Goal: Navigation & Orientation: Find specific page/section

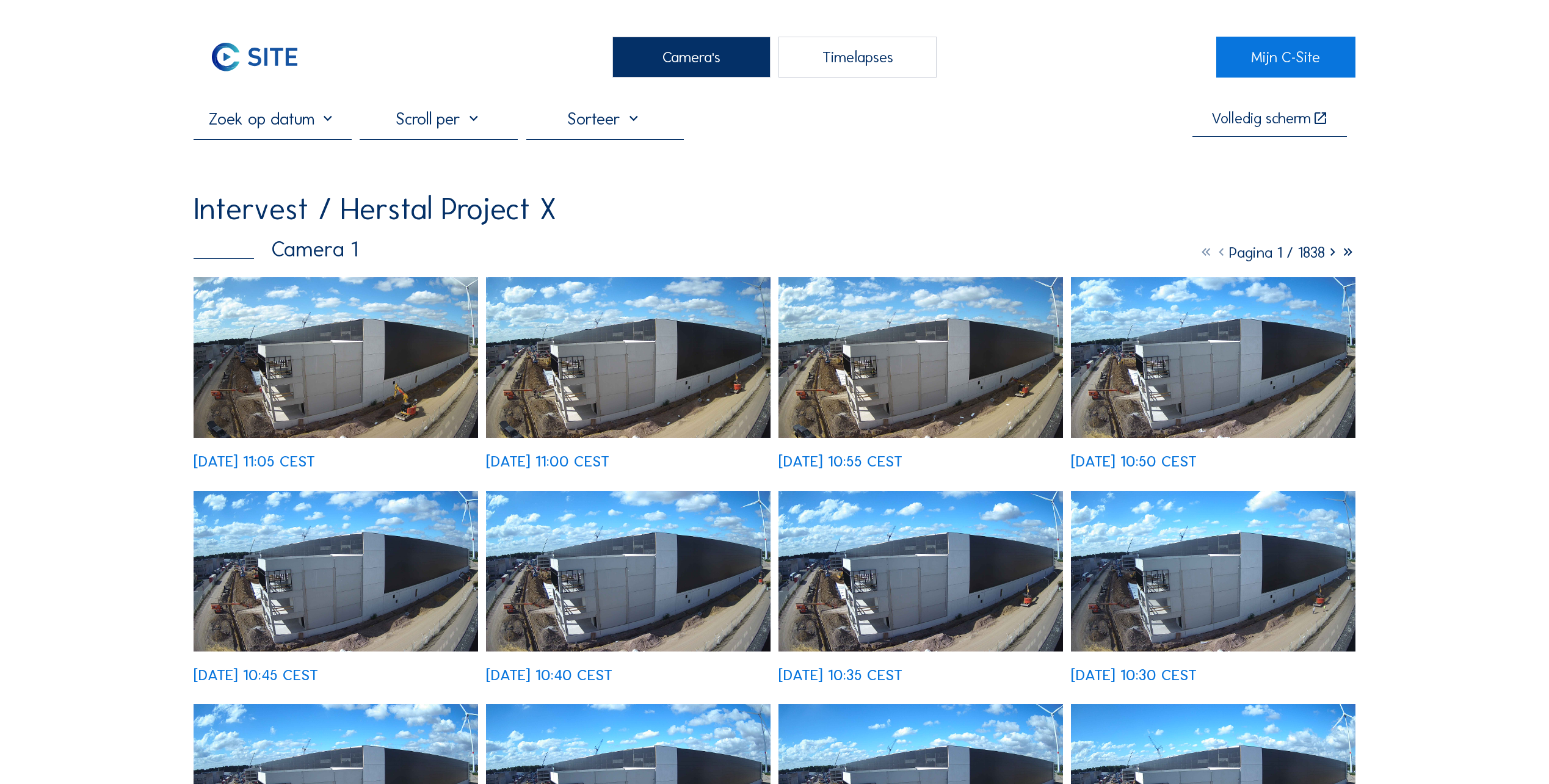
click at [407, 369] on img at bounding box center [336, 357] width 285 height 160
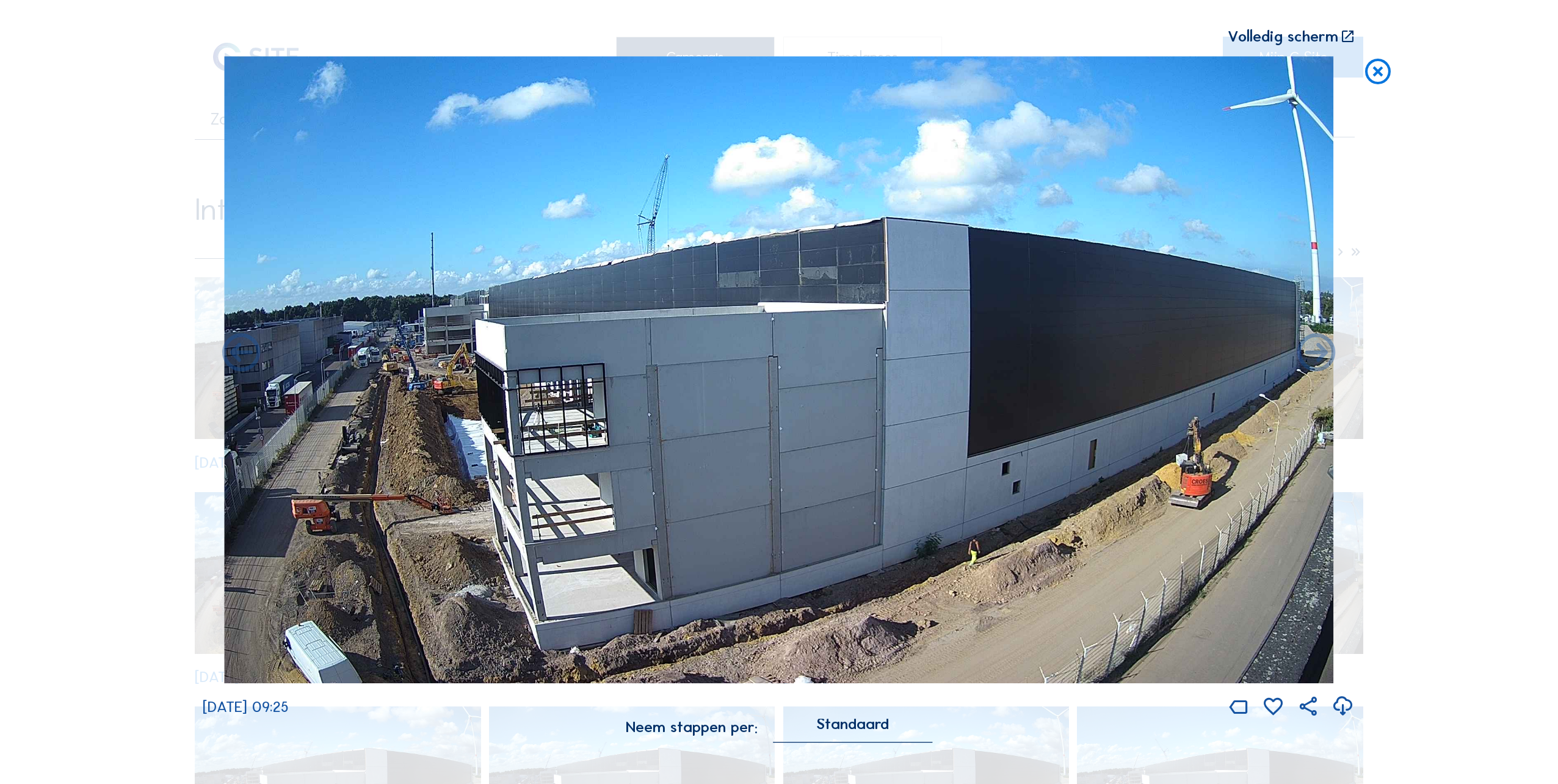
click at [1375, 70] on icon at bounding box center [1378, 72] width 31 height 32
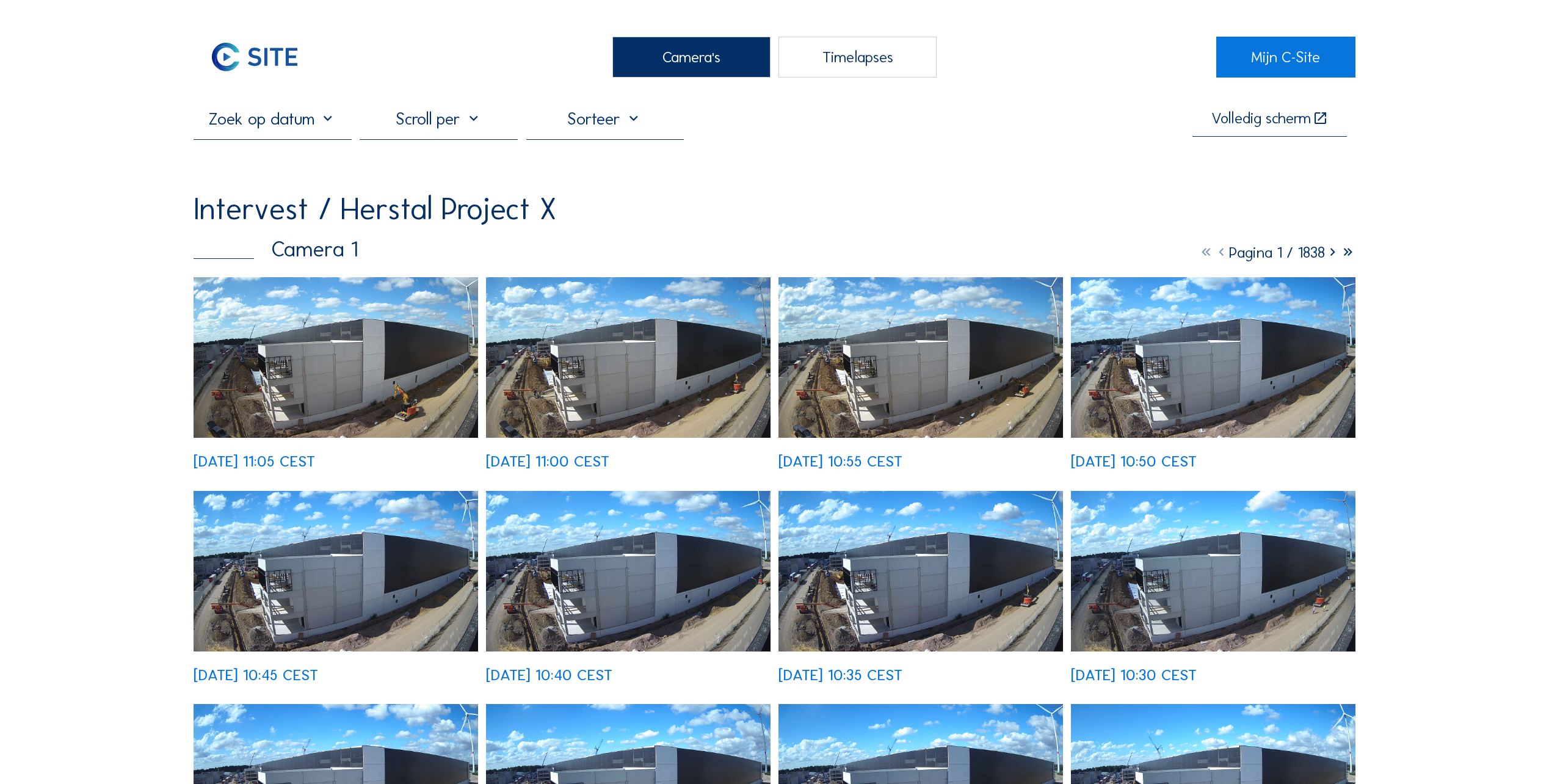
click at [693, 59] on div "Camera's" at bounding box center [691, 57] width 158 height 41
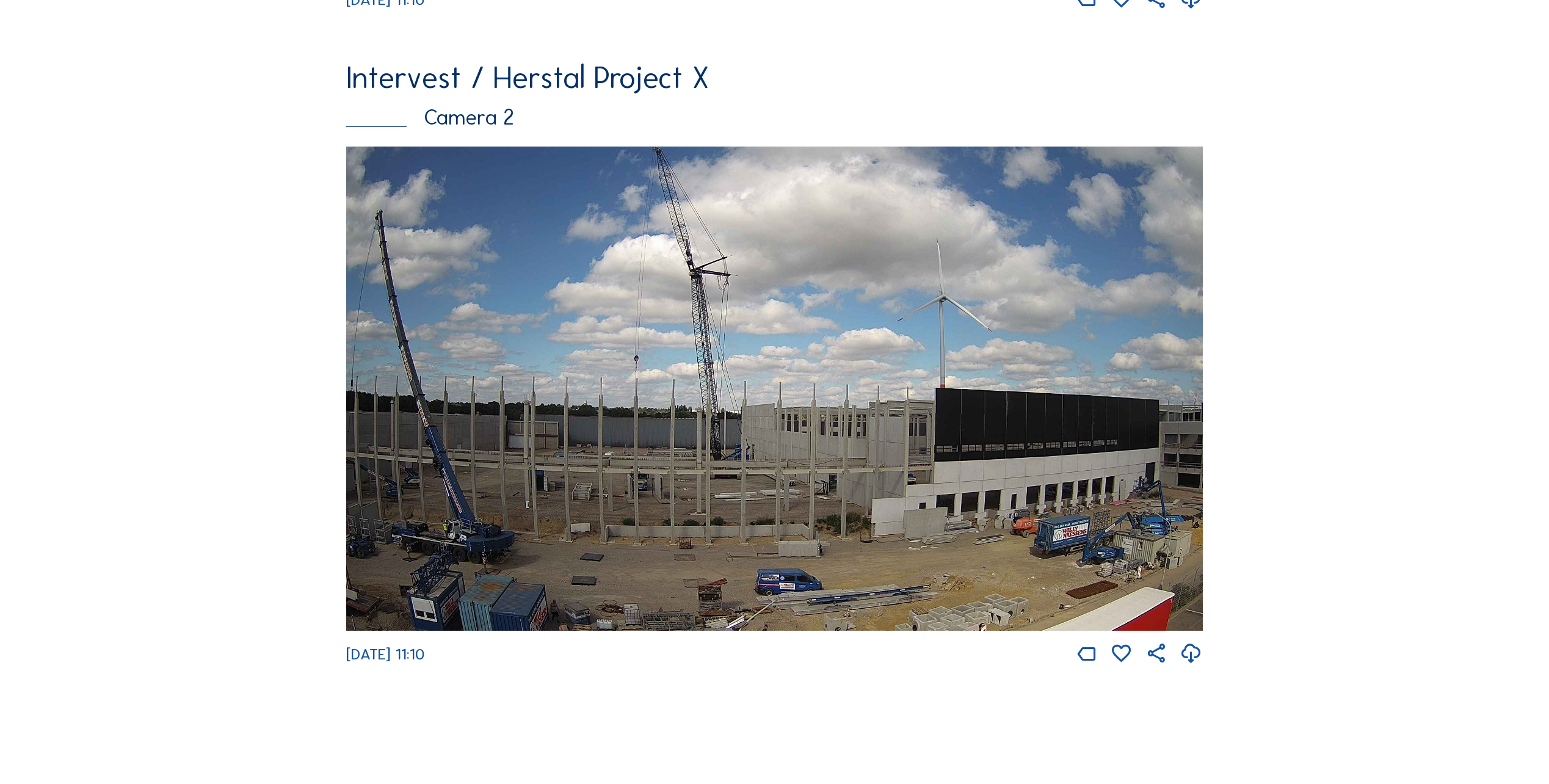
scroll to position [793, 0]
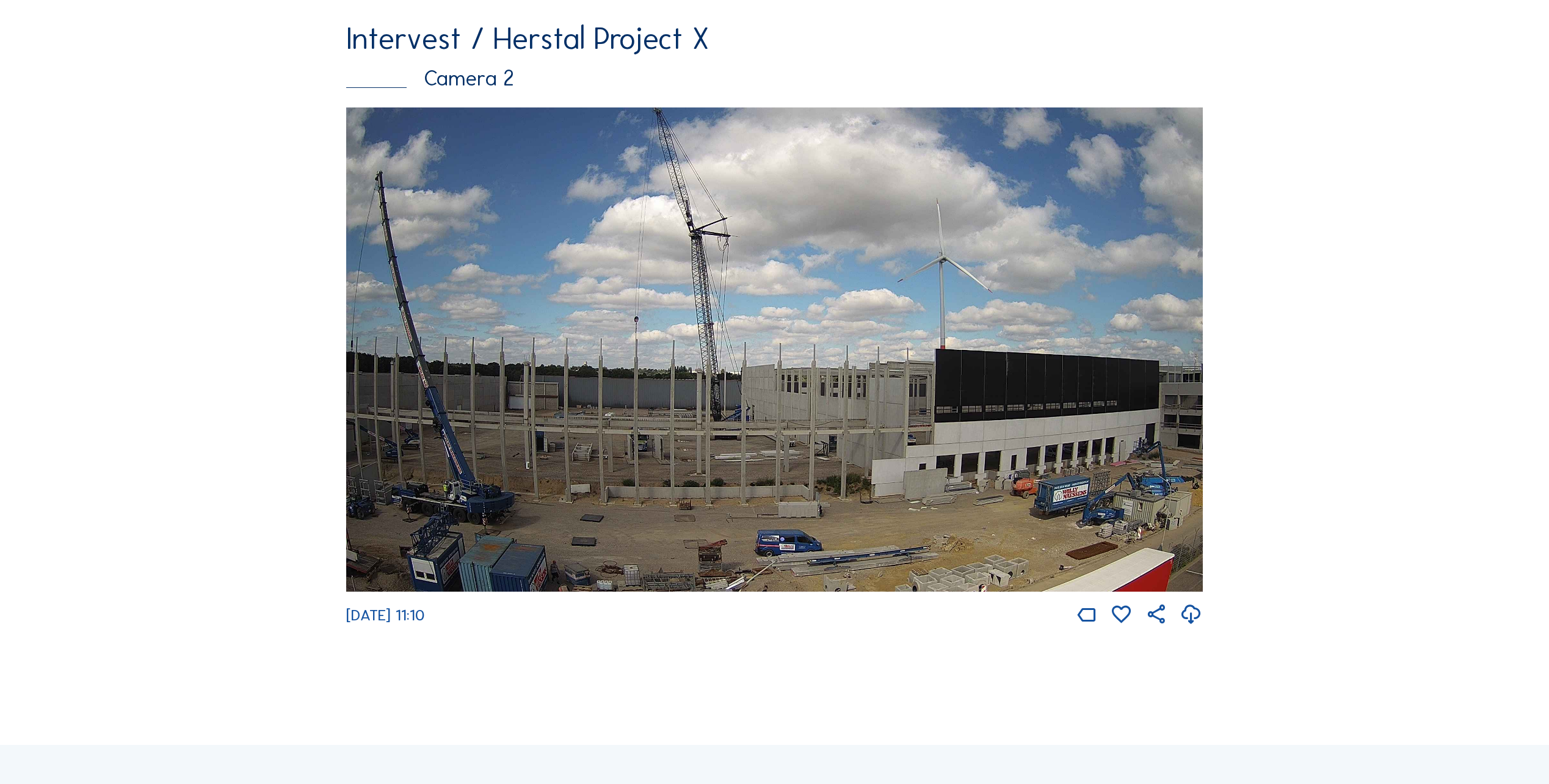
click at [752, 440] on img at bounding box center [774, 349] width 857 height 484
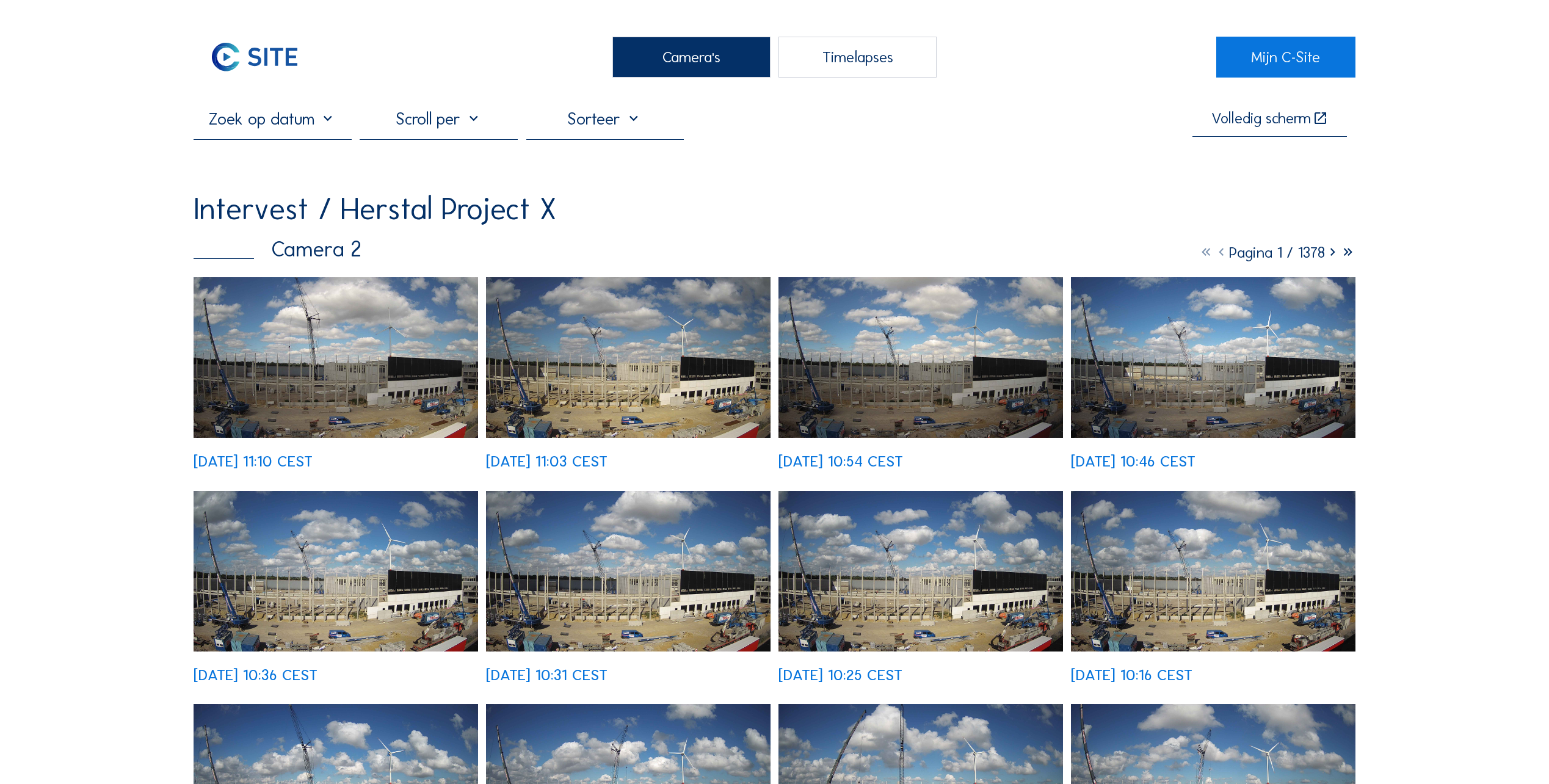
click at [366, 378] on img at bounding box center [336, 357] width 285 height 160
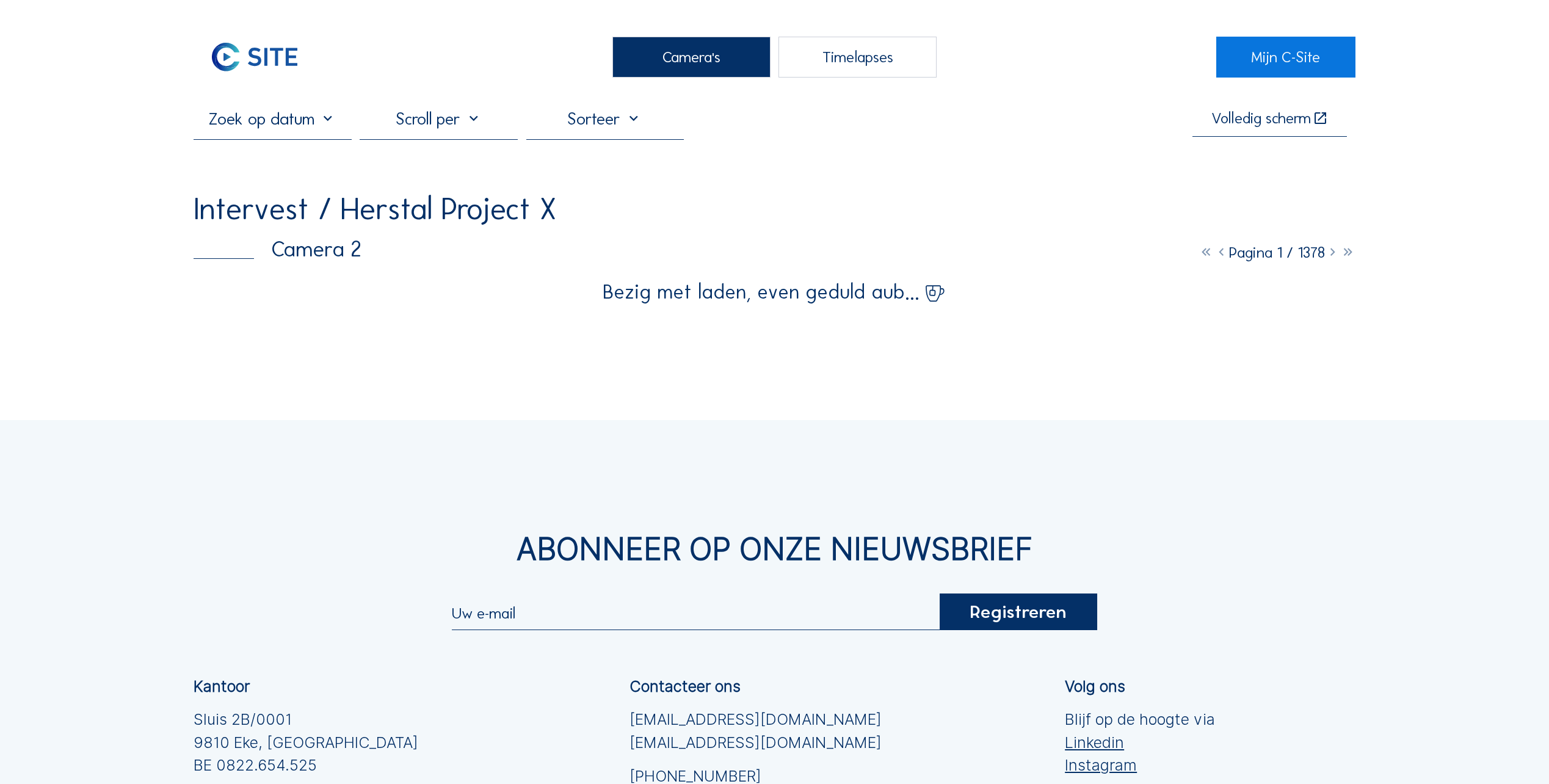
click at [696, 56] on div "Camera's" at bounding box center [691, 57] width 158 height 41
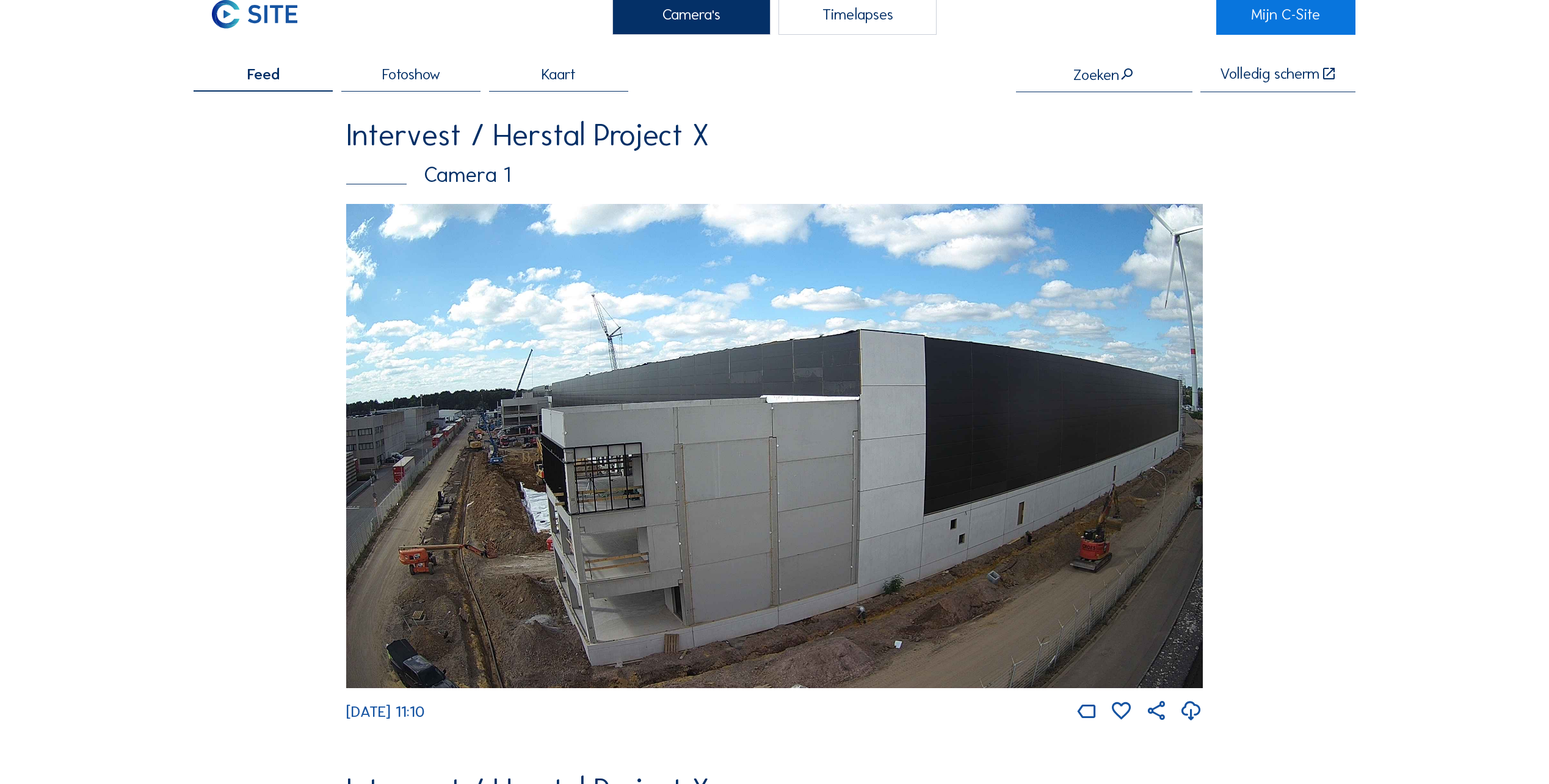
scroll to position [61, 0]
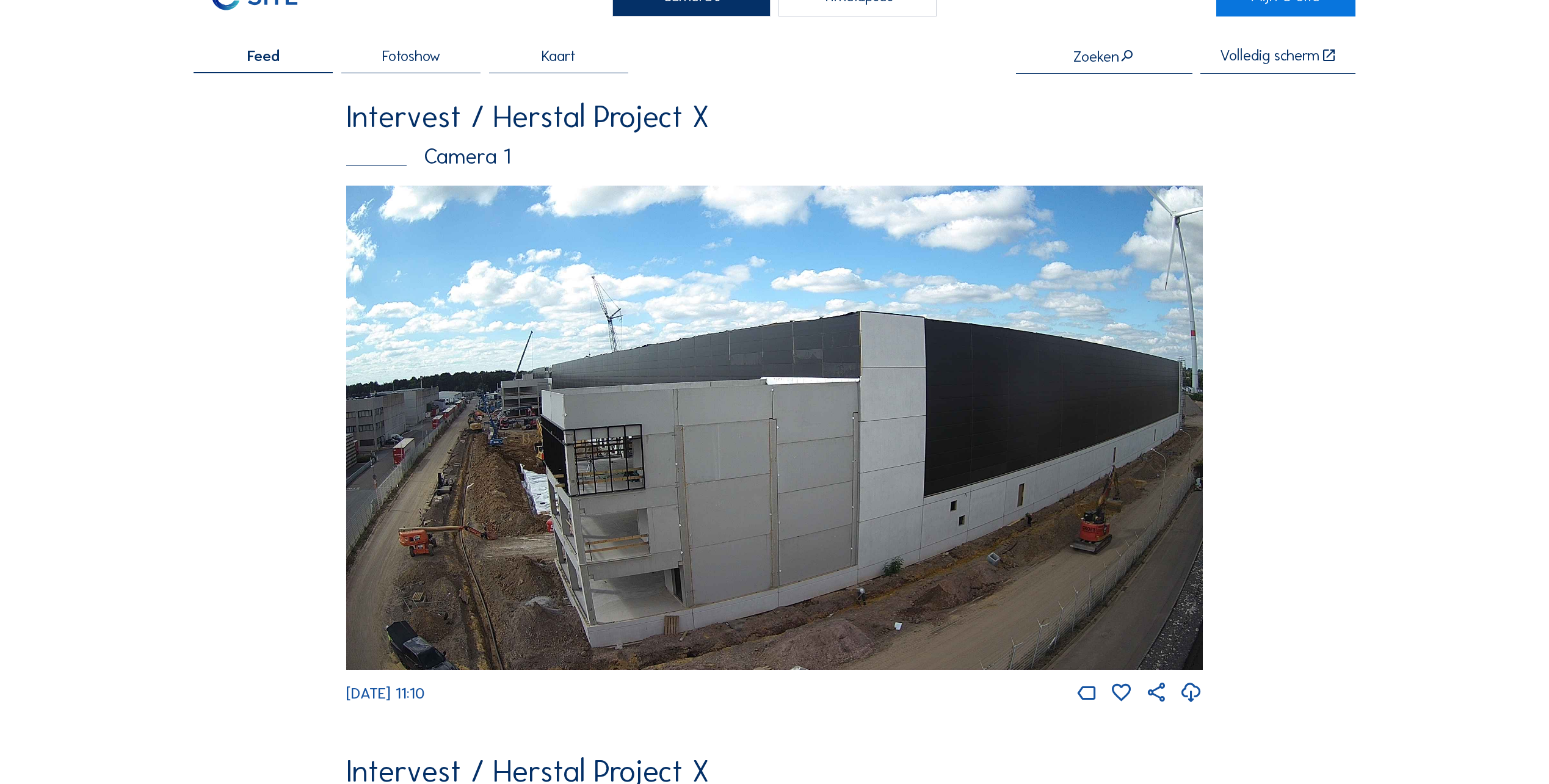
click at [605, 475] on img at bounding box center [774, 427] width 857 height 484
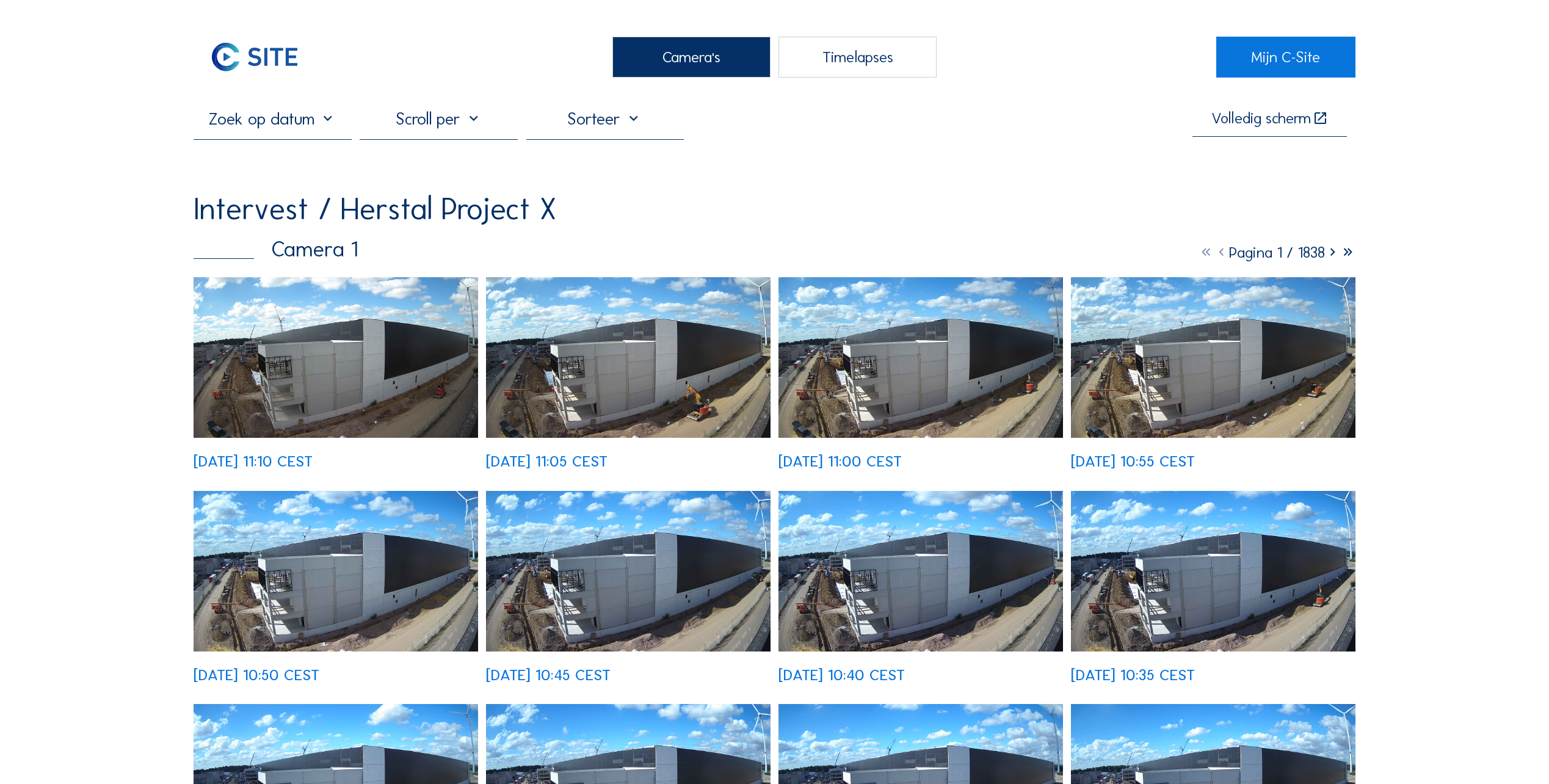
click at [1333, 258] on icon at bounding box center [1333, 252] width 15 height 19
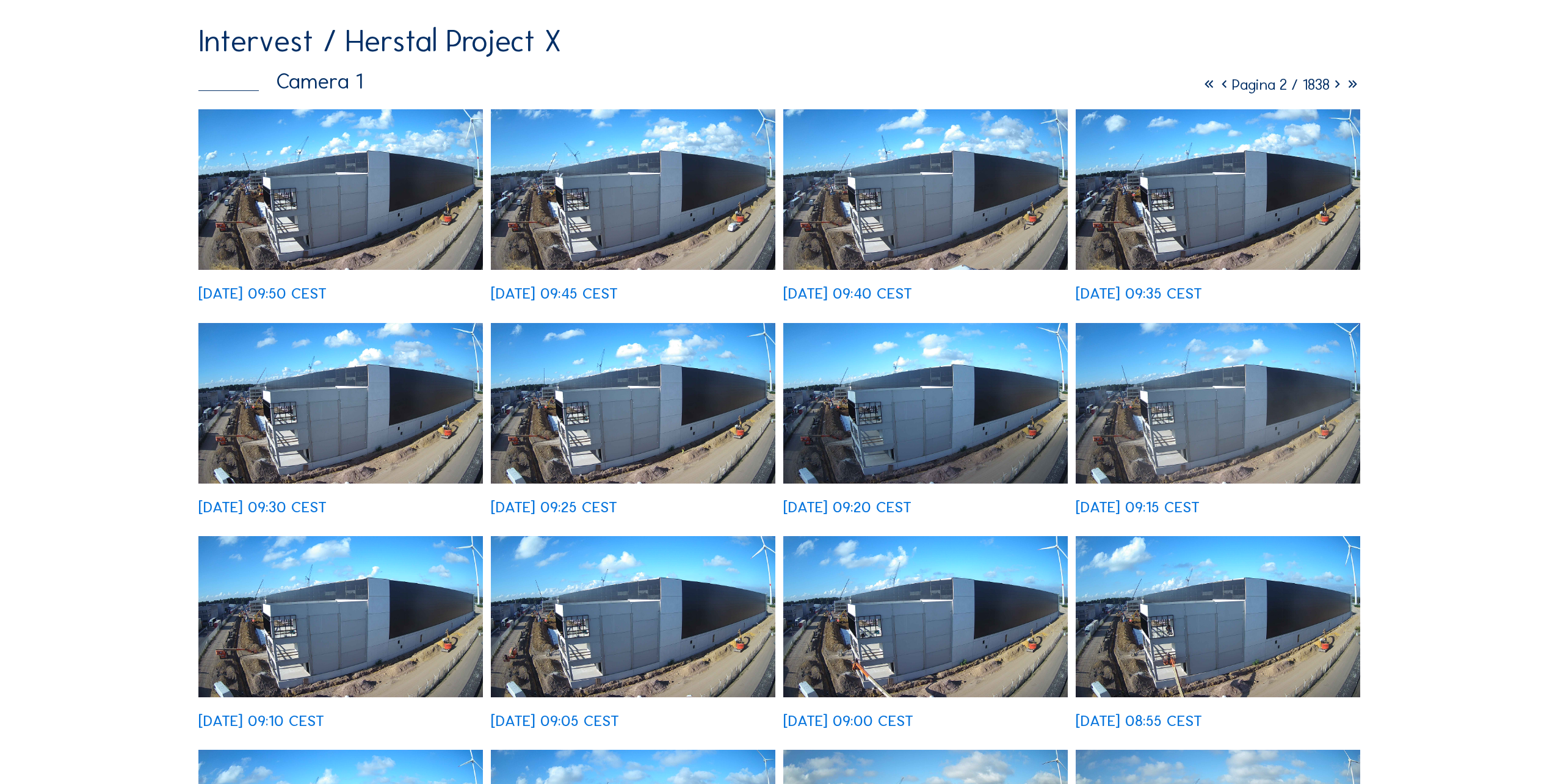
scroll to position [427, 0]
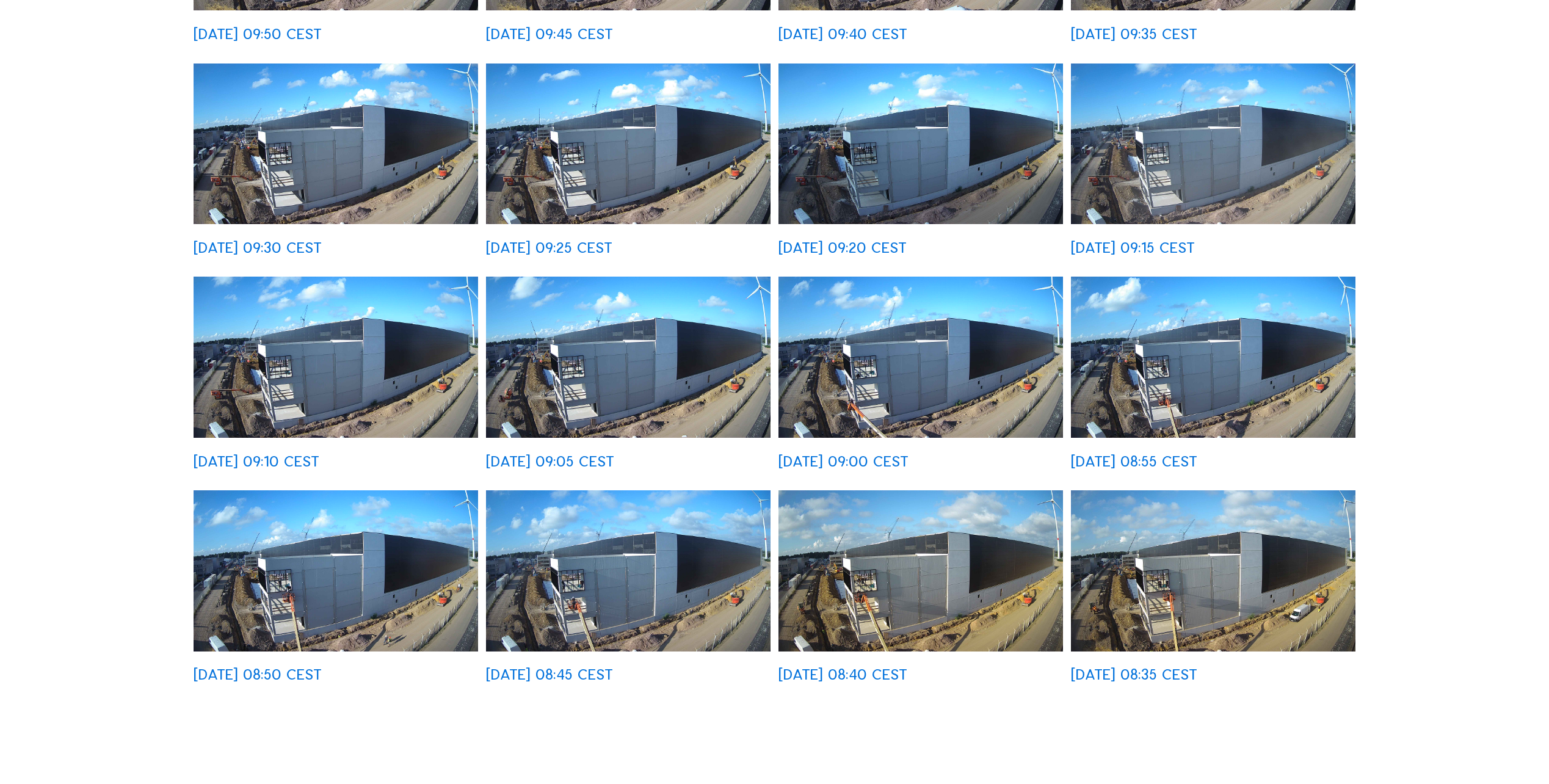
click at [304, 589] on img at bounding box center [336, 570] width 285 height 160
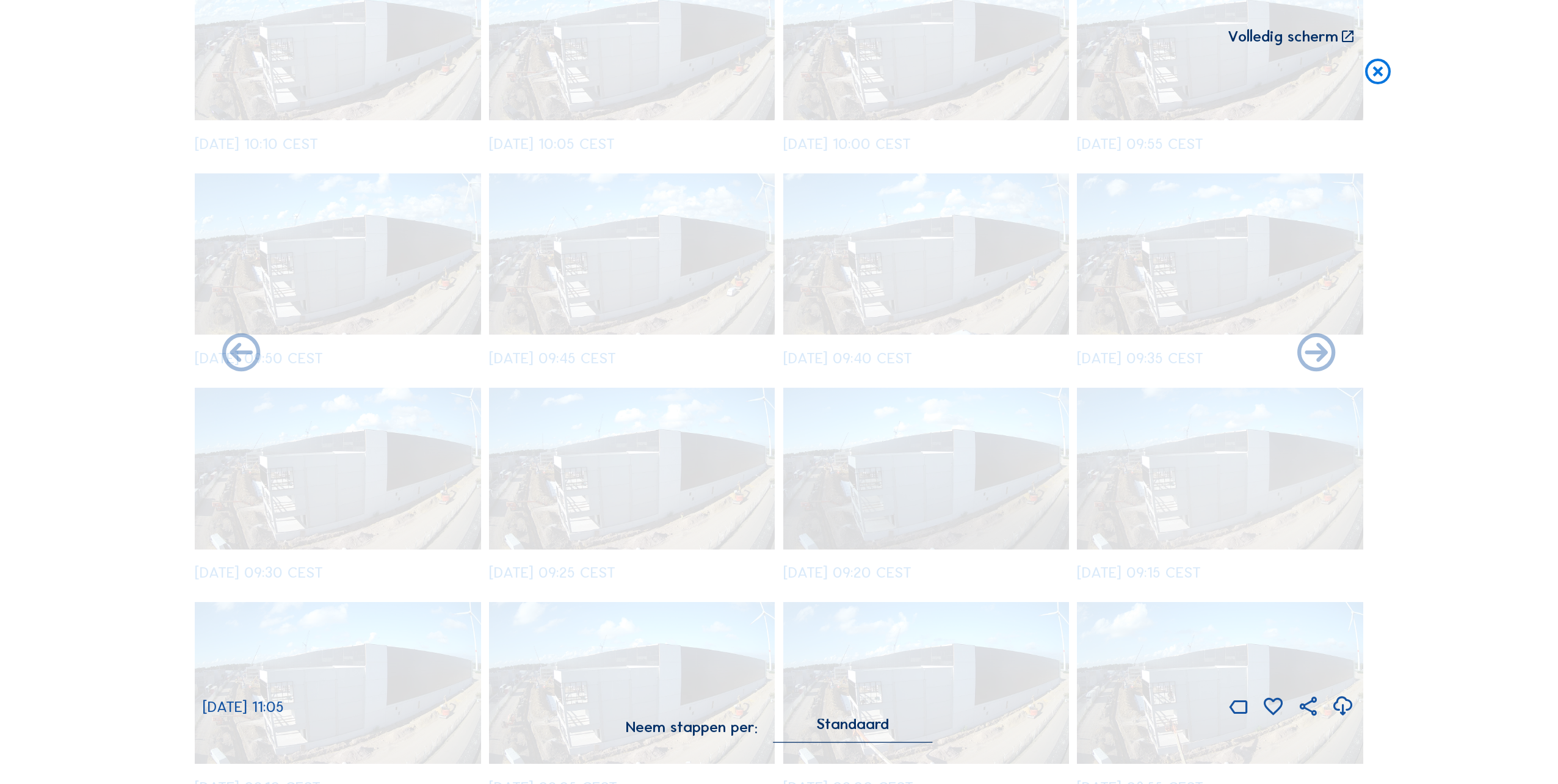
scroll to position [1286, 0]
